Goal: Entertainment & Leisure: Consume media (video, audio)

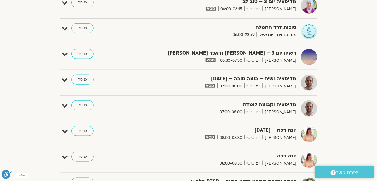
scroll to position [104, 0]
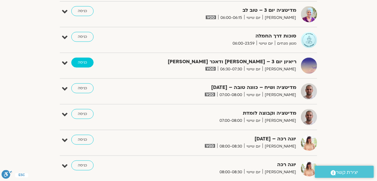
click at [83, 59] on link "כניסה" at bounding box center [82, 63] width 22 height 10
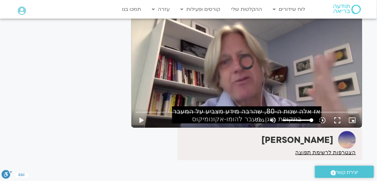
scroll to position [77, 0]
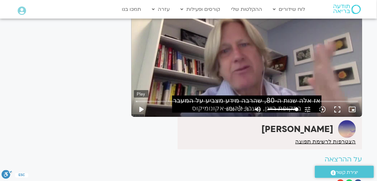
click at [142, 109] on button "play_arrow" at bounding box center [141, 109] width 15 height 15
click at [174, 100] on input "Seek" at bounding box center [247, 102] width 222 height 4
click at [337, 108] on button "fullscreen" at bounding box center [337, 109] width 15 height 15
click at [338, 111] on button "fullscreen" at bounding box center [337, 109] width 15 height 15
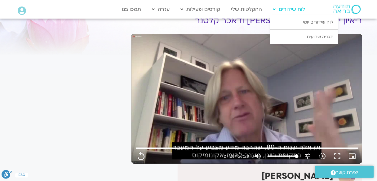
scroll to position [0, 0]
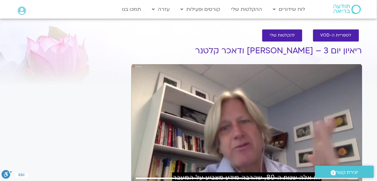
type input "1640.5"
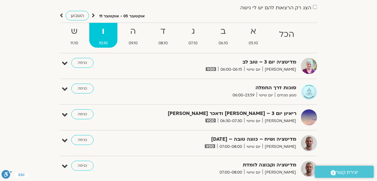
scroll to position [33, 0]
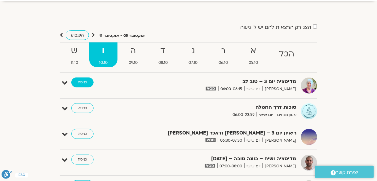
click at [79, 82] on link "כניסה" at bounding box center [82, 82] width 22 height 10
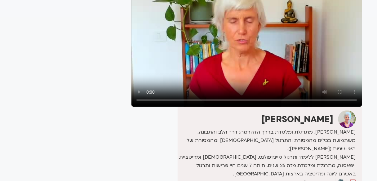
scroll to position [99, 0]
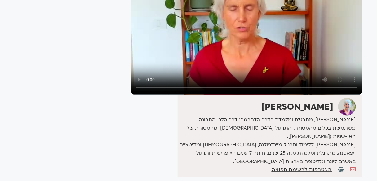
click at [252, 39] on video at bounding box center [246, 30] width 231 height 130
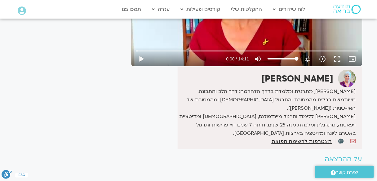
scroll to position [78, 0]
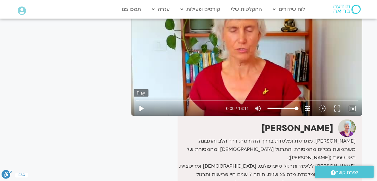
click at [142, 108] on button "play_arrow" at bounding box center [141, 108] width 15 height 15
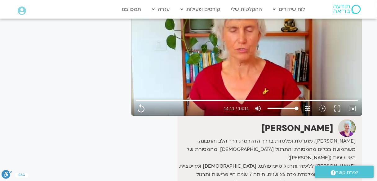
type input "851.4"
